Goal: Contribute content: Add original content to the website for others to see

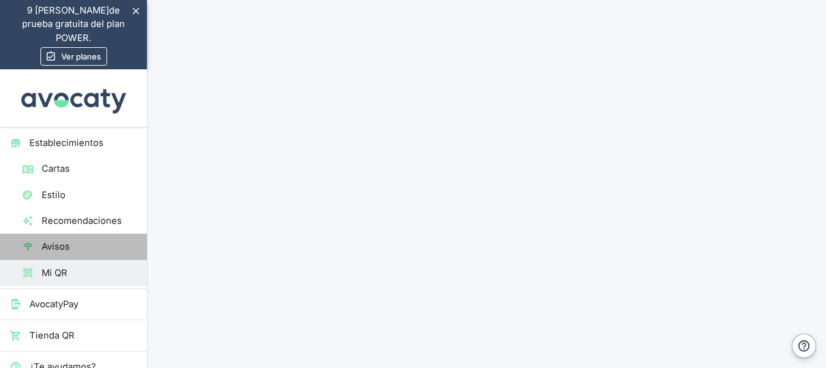
click at [73, 240] on span "Avisos" at bounding box center [90, 246] width 96 height 13
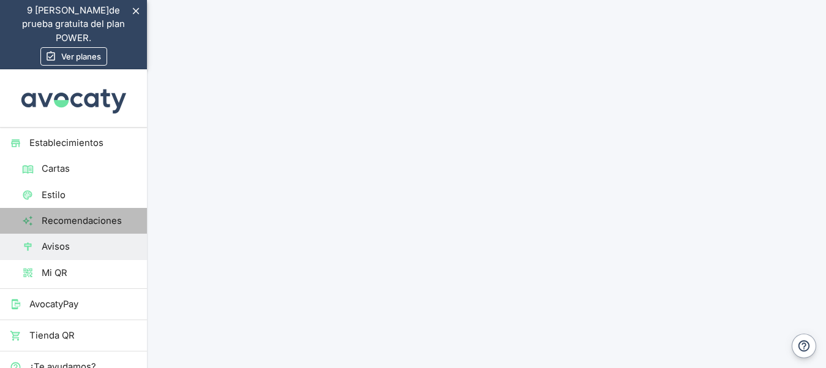
click at [64, 214] on span "Recomendaciones" at bounding box center [90, 220] width 96 height 13
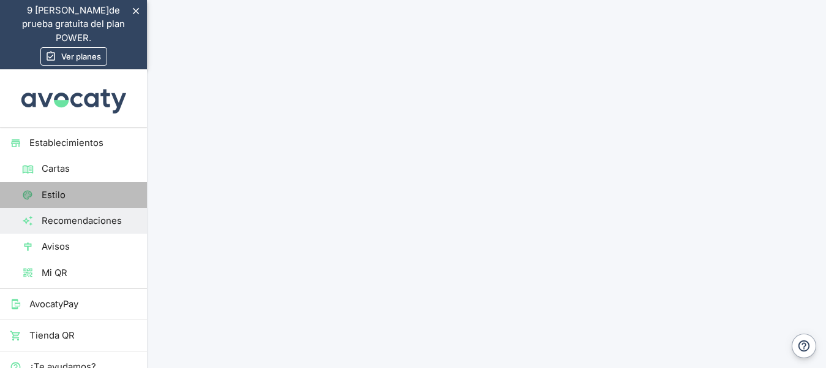
click at [104, 188] on span "Estilo" at bounding box center [90, 194] width 96 height 13
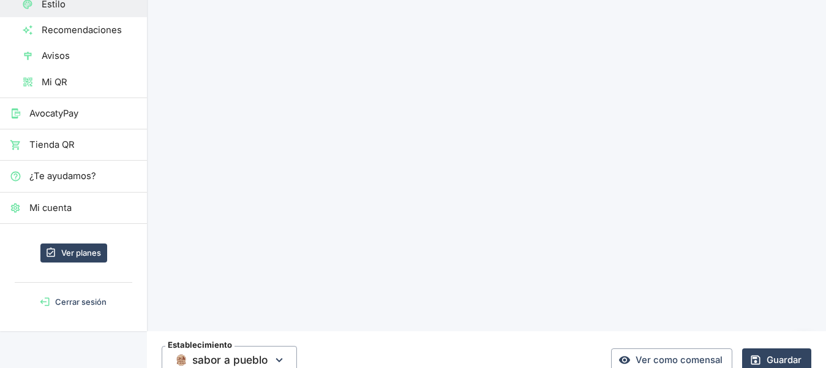
scroll to position [195, 0]
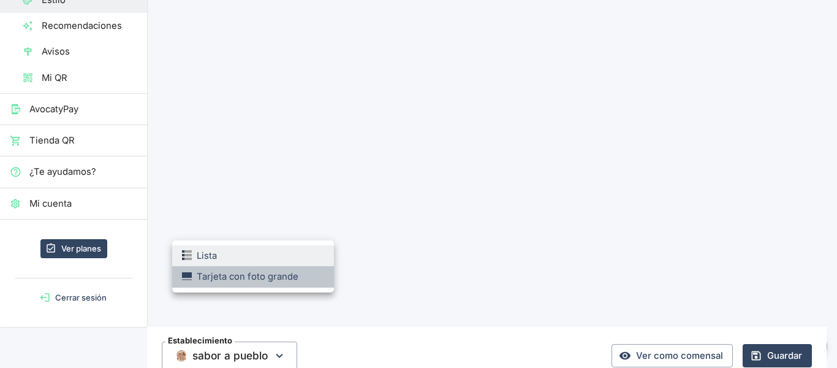
click at [298, 278] on li "Tarjeta con foto grande" at bounding box center [253, 276] width 162 height 21
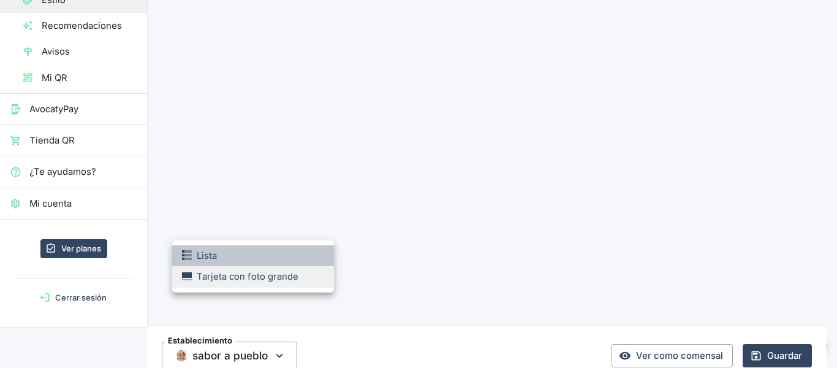
click at [276, 265] on li "Lista" at bounding box center [253, 255] width 162 height 21
type input "list"
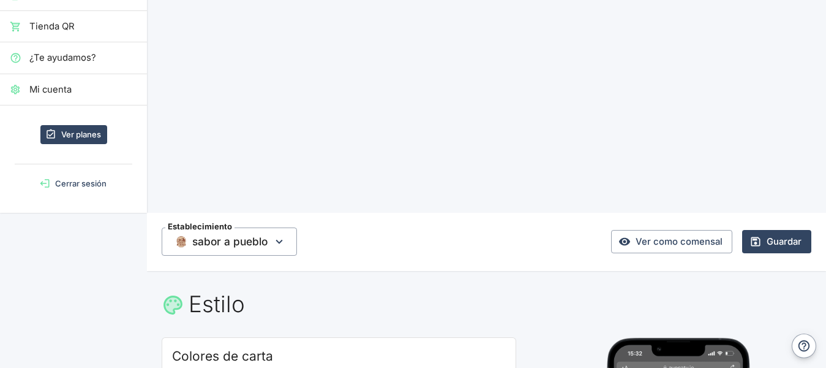
scroll to position [312, 0]
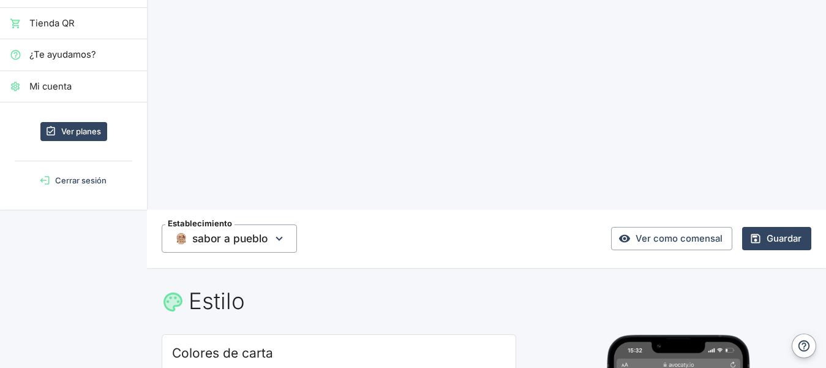
checkbox input "false"
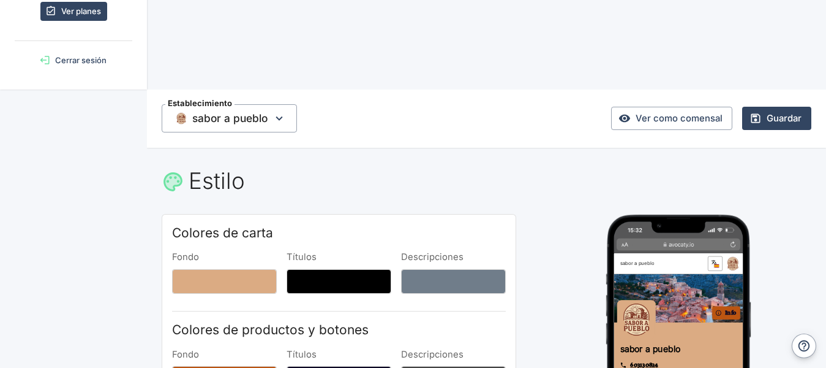
scroll to position [437, 0]
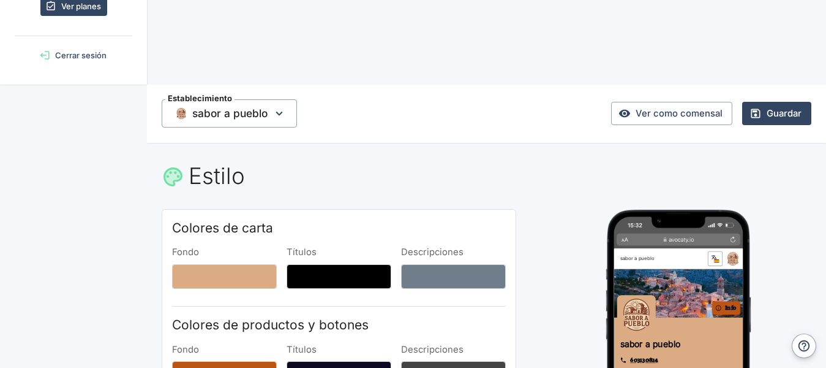
click at [491, 233] on body "Valoramos tu privacidad Usamos cookies para mejorar su experiencia de navegació…" at bounding box center [413, 254] width 826 height 1382
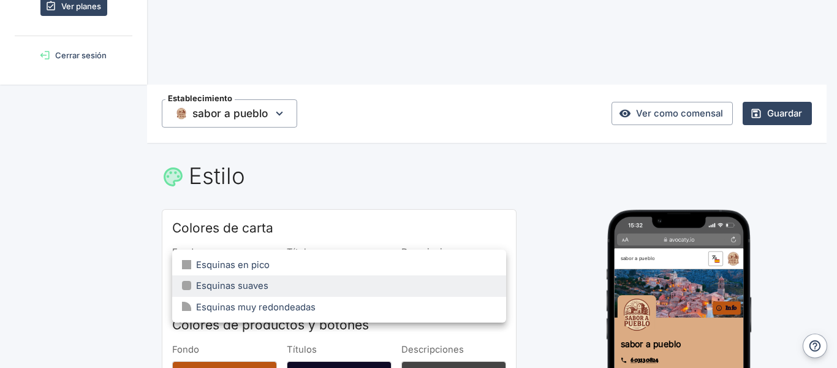
click at [554, 106] on div at bounding box center [418, 184] width 837 height 368
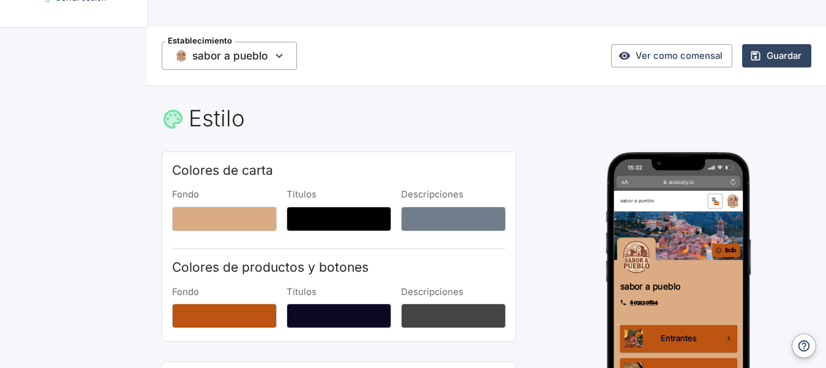
scroll to position [504, 0]
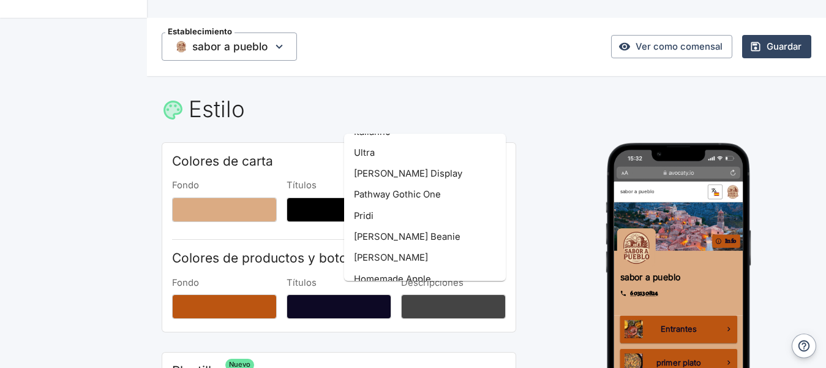
scroll to position [5329, 0]
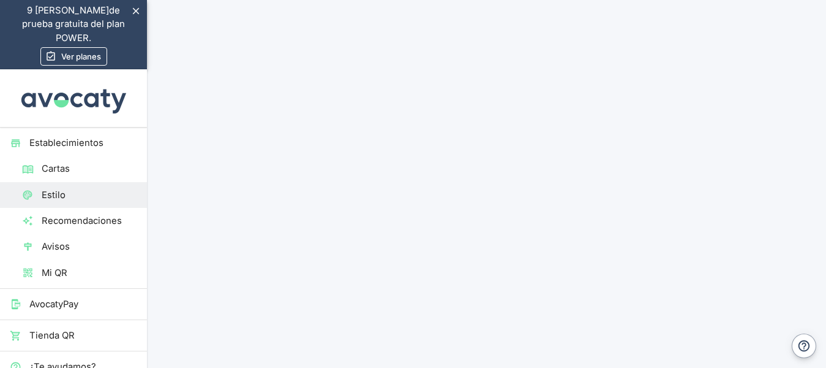
click at [48, 156] on link "Cartas" at bounding box center [73, 169] width 147 height 26
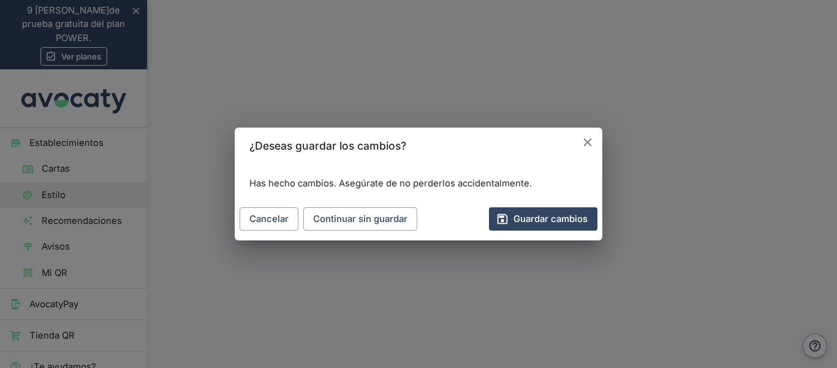
click at [64, 108] on div "¿Deseas guardar los cambios? Has hecho cambios. Asegúrate de no perderlos accid…" at bounding box center [418, 184] width 837 height 368
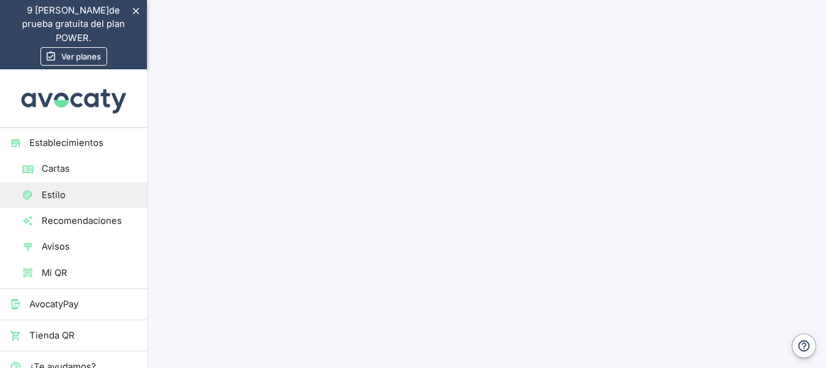
click at [96, 156] on link "Cartas" at bounding box center [73, 169] width 147 height 26
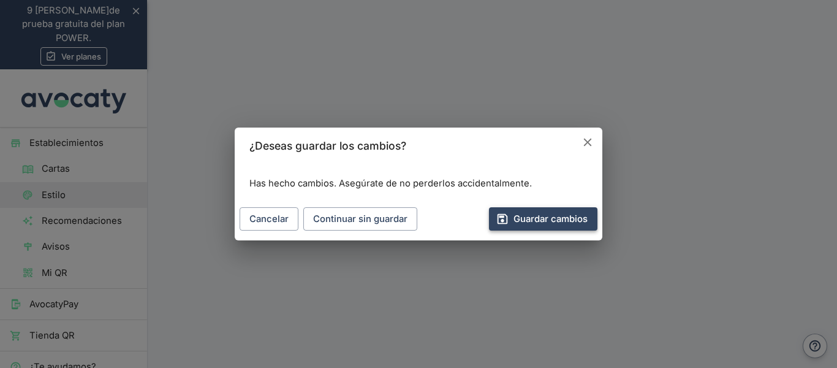
click at [523, 210] on button "Guardar cambios" at bounding box center [543, 218] width 108 height 23
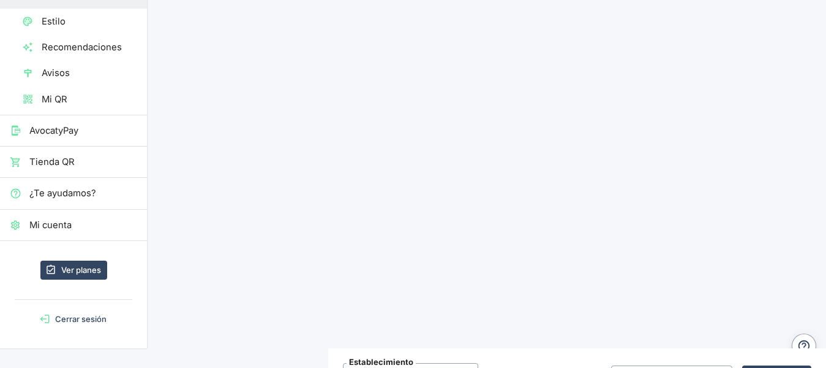
scroll to position [170, 0]
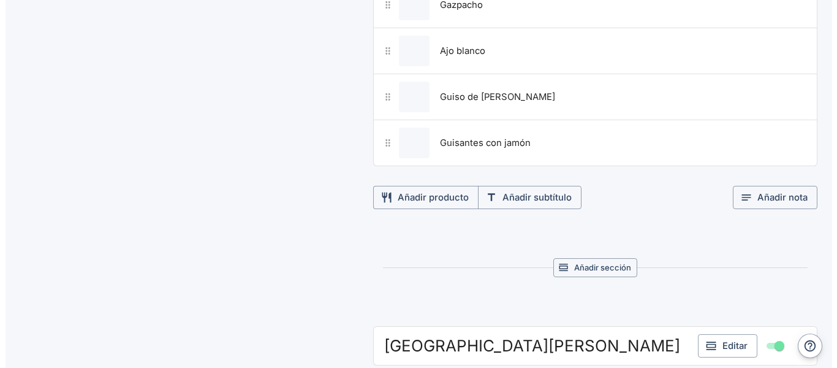
scroll to position [1146, 0]
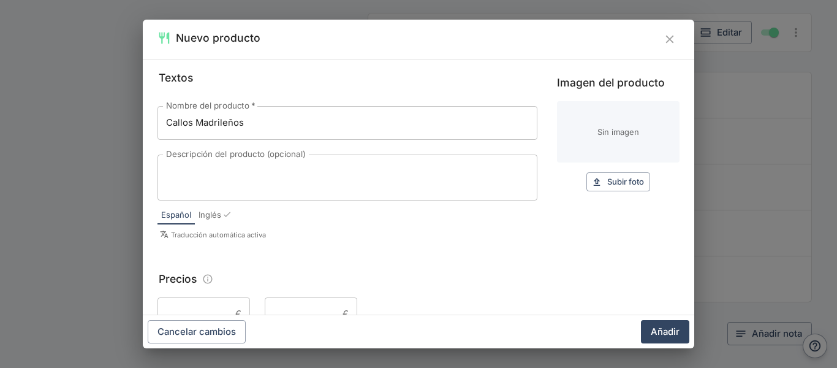
type input "Callos Madrileños"
click at [607, 183] on span "Subir foto" at bounding box center [625, 182] width 37 height 14
type input "C:\fakepath\callos.jpg"
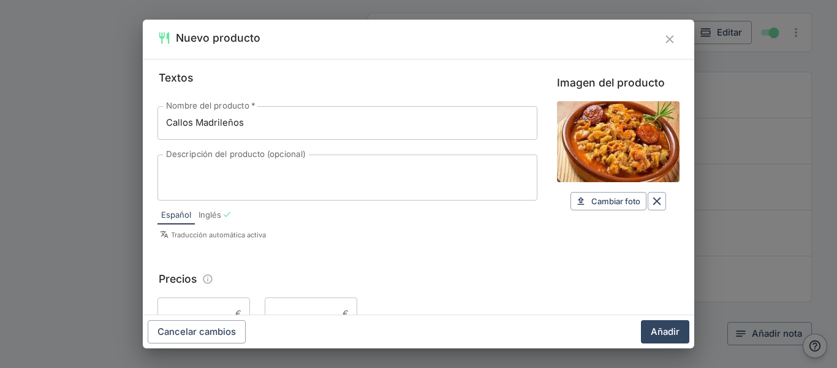
click at [279, 311] on input "Precio 2" at bounding box center [301, 313] width 73 height 33
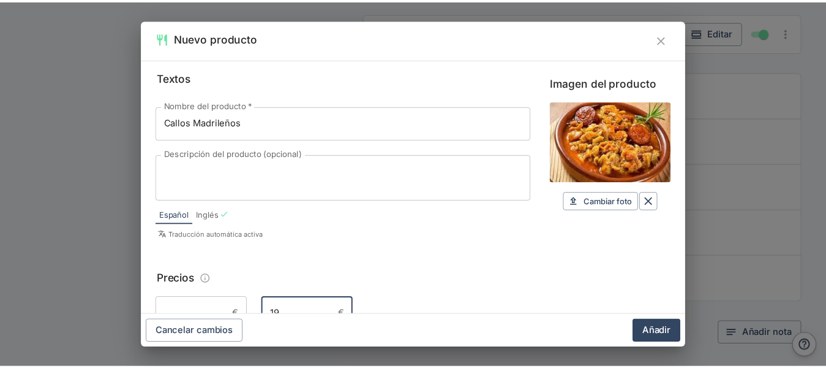
scroll to position [5, 0]
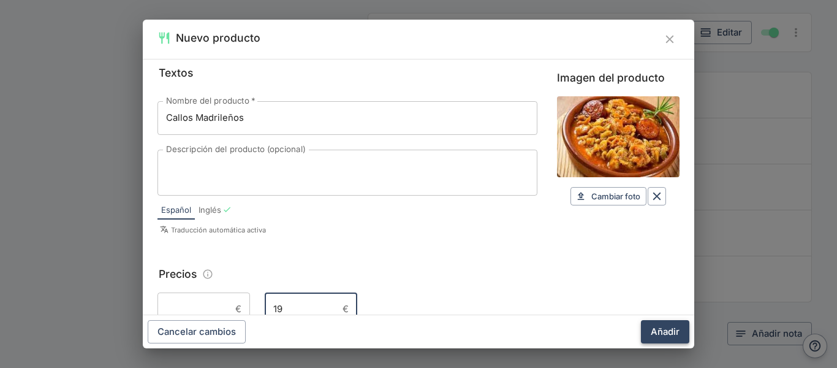
type input "19"
click at [666, 332] on button "Añadir" at bounding box center [665, 331] width 48 height 23
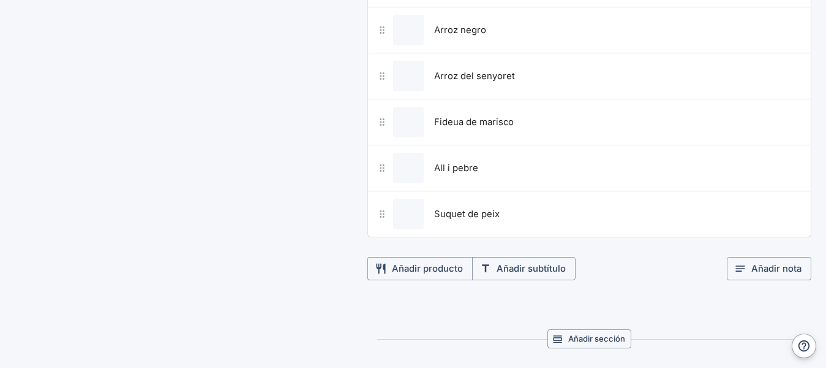
scroll to position [0, 0]
